Goal: Communication & Community: Share content

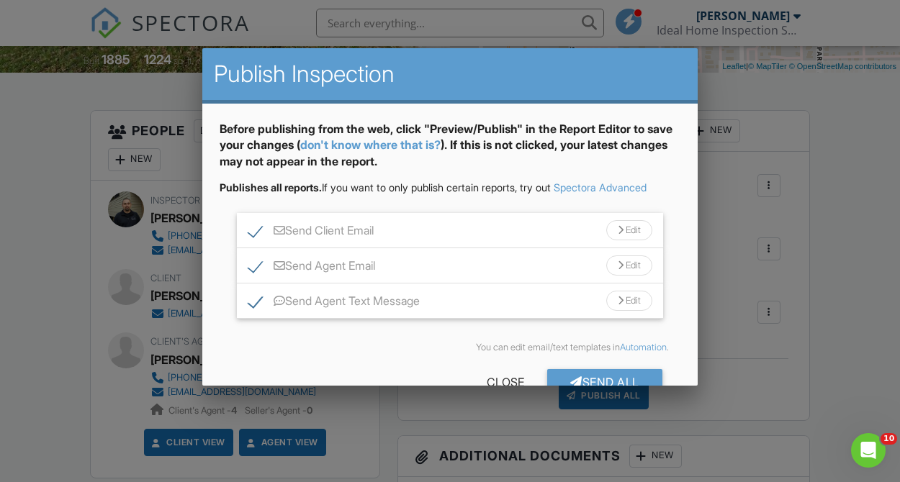
click at [261, 313] on div "Send Agent Text Message Edit" at bounding box center [450, 301] width 426 height 35
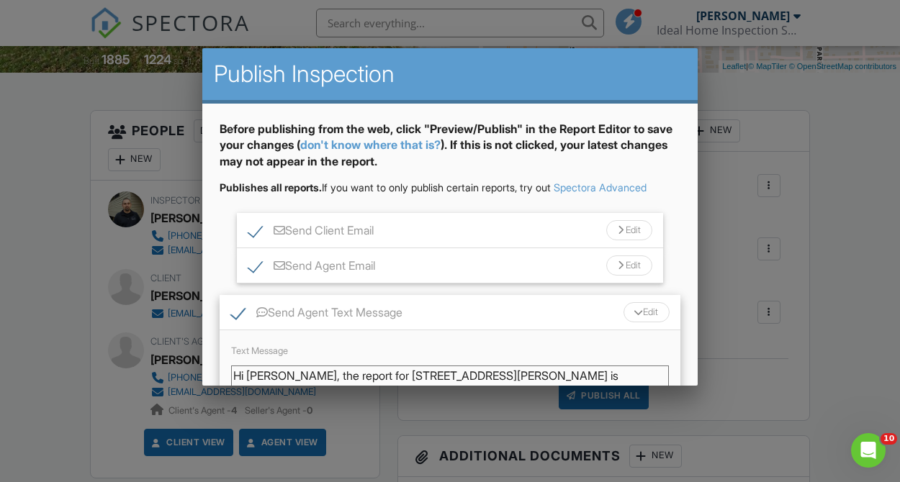
click at [243, 315] on label "Send Agent Text Message" at bounding box center [316, 315] width 171 height 18
checkbox input "false"
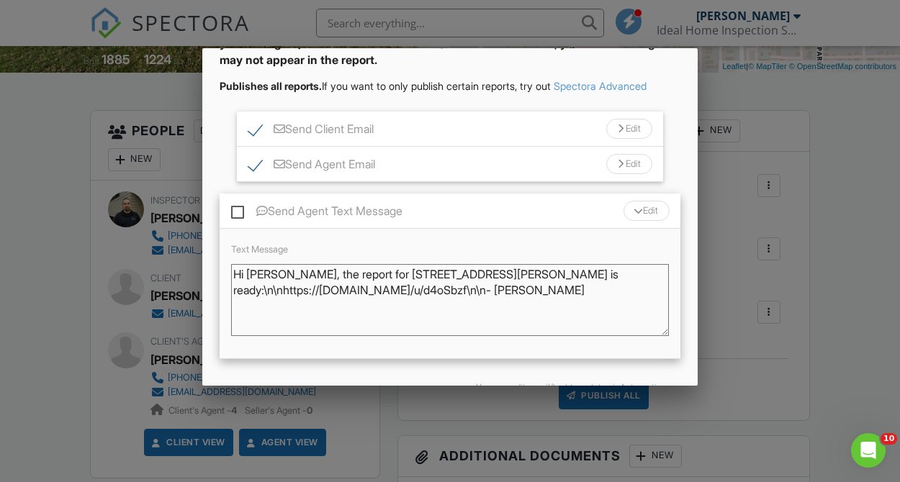
scroll to position [179, 0]
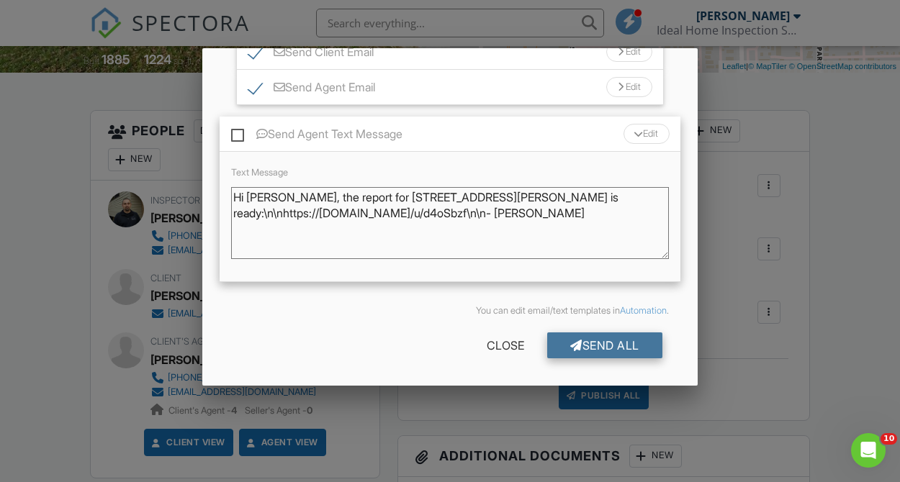
click at [590, 336] on div "Send All" at bounding box center [604, 346] width 115 height 26
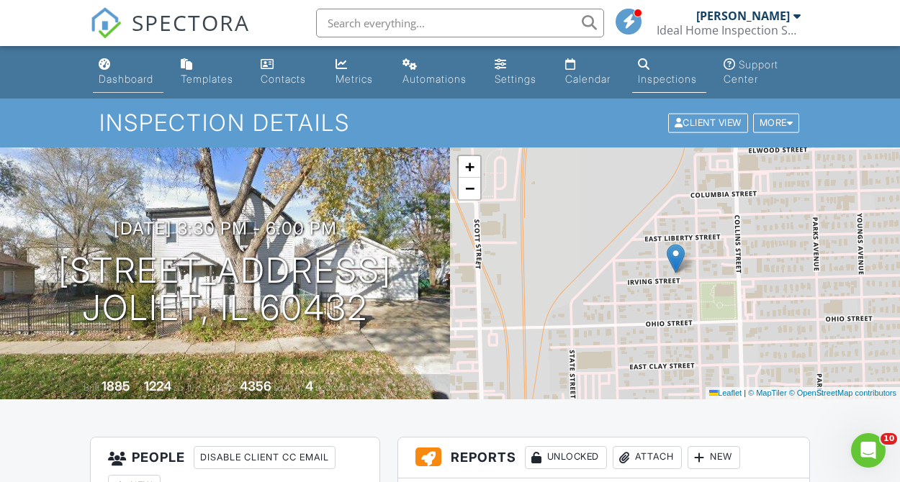
click at [145, 85] on div "Dashboard" at bounding box center [126, 79] width 55 height 12
